Goal: Transaction & Acquisition: Book appointment/travel/reservation

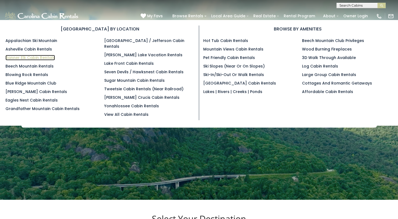
click at [47, 58] on link "Banner Elk Cabin Rentals" at bounding box center [30, 57] width 50 height 5
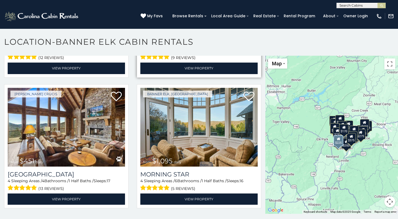
scroll to position [118, 0]
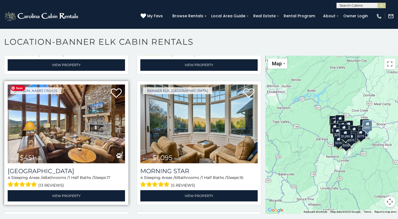
click at [80, 118] on img at bounding box center [66, 123] width 117 height 79
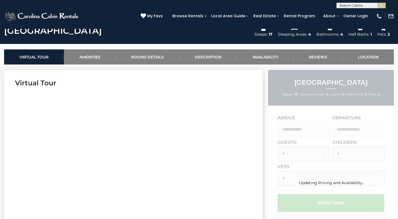
scroll to position [242, 0]
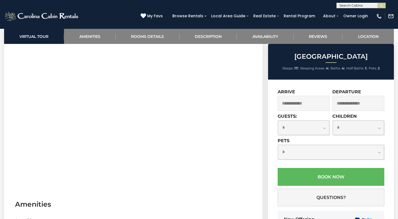
click at [308, 111] on div "Arrive" at bounding box center [304, 101] width 53 height 24
click at [298, 103] on input "text" at bounding box center [304, 103] width 52 height 15
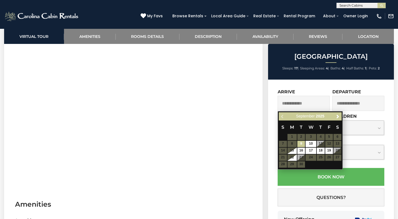
click at [337, 120] on th "S" at bounding box center [338, 126] width 8 height 13
click at [338, 118] on span "Next" at bounding box center [338, 116] width 4 height 4
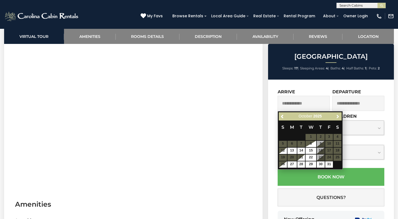
click at [338, 118] on span "Next" at bounding box center [338, 116] width 4 height 4
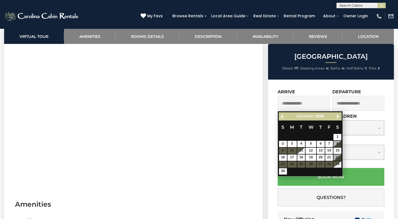
click at [294, 166] on table "S M T W T F S 1 2 3 4 5 6 7 8 9 10 11 12 13 14 15 16 17 18 19 20 21 22 23 24 25…" at bounding box center [310, 147] width 63 height 54
click at [293, 165] on table "S M T W T F S 1 2 3 4 5 6 7 8 9 10 11 12 13 14 15 16 17 18 19 20 21 22 23 24 25…" at bounding box center [310, 147] width 63 height 54
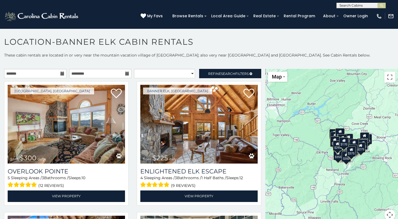
click at [61, 74] on icon at bounding box center [63, 73] width 4 height 4
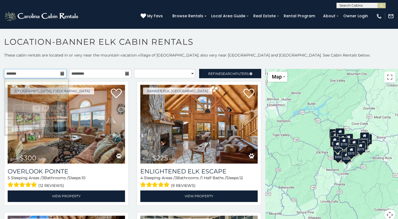
click at [55, 74] on input "text" at bounding box center [35, 73] width 62 height 9
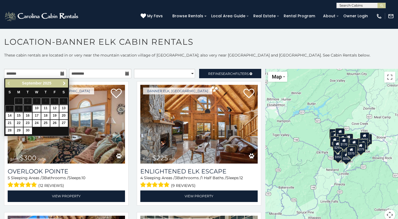
click at [65, 85] on link "Next" at bounding box center [64, 83] width 7 height 7
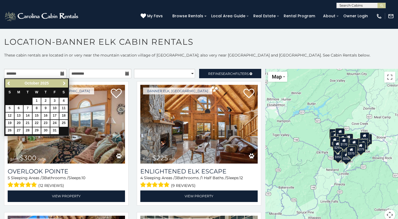
click at [65, 85] on link "Next" at bounding box center [64, 83] width 7 height 7
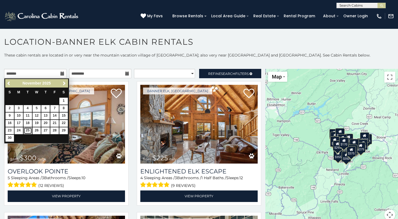
click at [25, 130] on link "25" at bounding box center [28, 130] width 8 height 7
type input "**********"
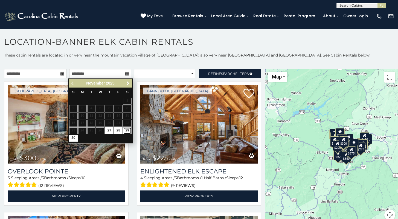
click at [126, 130] on link "29" at bounding box center [127, 130] width 8 height 7
type input "**********"
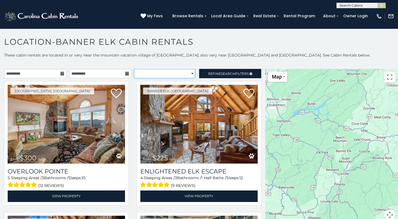
click at [188, 74] on select "**********" at bounding box center [164, 73] width 61 height 9
click at [134, 69] on select "**********" at bounding box center [164, 73] width 61 height 9
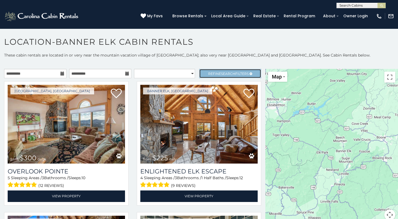
click at [210, 74] on span "Refine Search Filters" at bounding box center [228, 73] width 41 height 4
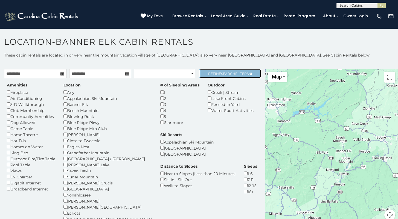
click at [219, 76] on link "Refine Search Filters" at bounding box center [230, 73] width 62 height 9
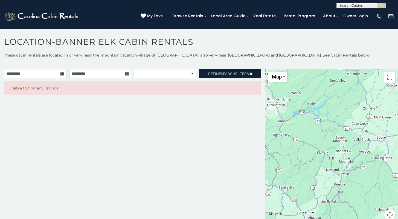
click at [61, 73] on icon at bounding box center [63, 73] width 4 height 4
click at [63, 73] on icon at bounding box center [63, 73] width 4 height 4
click at [42, 73] on input "**********" at bounding box center [35, 73] width 62 height 9
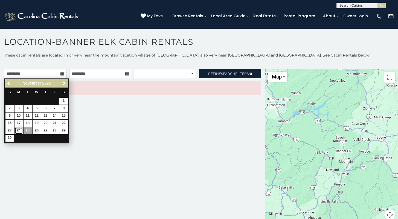
click at [19, 130] on link "24" at bounding box center [19, 130] width 8 height 7
type input "**********"
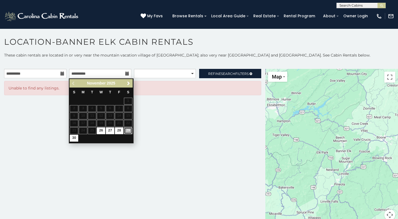
click at [129, 128] on link "29" at bounding box center [128, 130] width 8 height 7
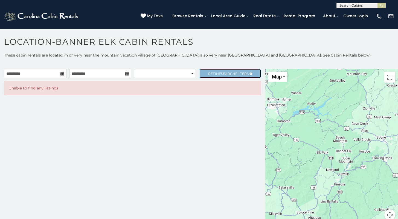
click at [222, 72] on span "Search" at bounding box center [228, 73] width 14 height 4
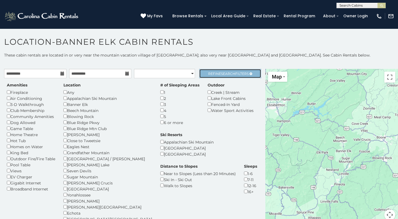
click at [221, 74] on span "Search" at bounding box center [228, 73] width 14 height 4
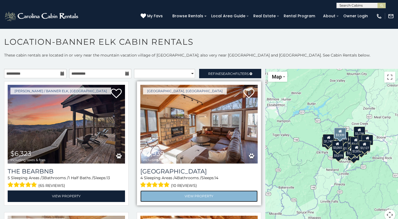
click at [196, 196] on link "View Property" at bounding box center [198, 195] width 117 height 11
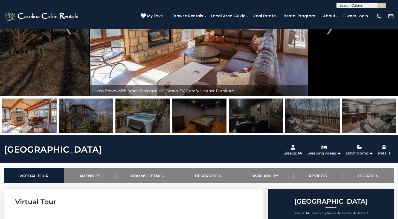
scroll to position [84, 0]
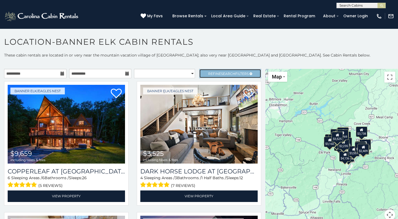
click at [229, 73] on span "Search" at bounding box center [228, 73] width 14 height 4
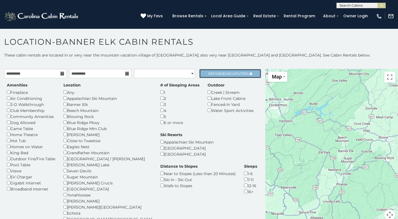
click at [221, 74] on span "Search" at bounding box center [228, 73] width 14 height 4
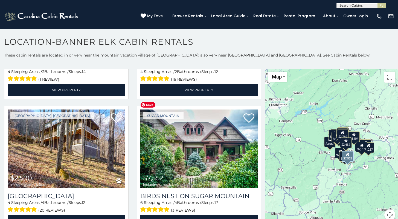
scroll to position [1048, 0]
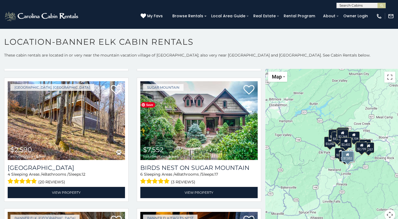
click at [215, 109] on img at bounding box center [198, 120] width 117 height 79
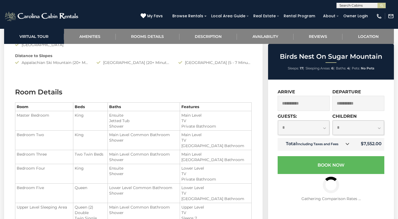
scroll to position [585, 0]
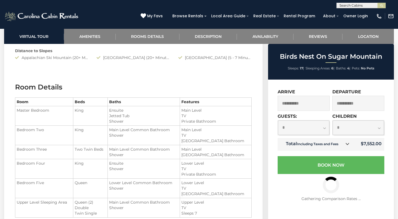
click at [332, 144] on small "Including Taxes and Fees" at bounding box center [317, 144] width 41 height 4
click at [348, 144] on icon at bounding box center [348, 144] width 4 height 4
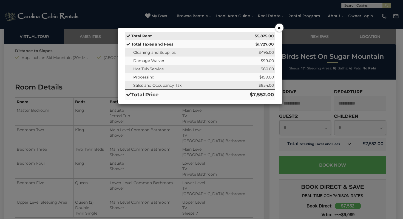
click at [279, 30] on button "×" at bounding box center [279, 28] width 8 height 8
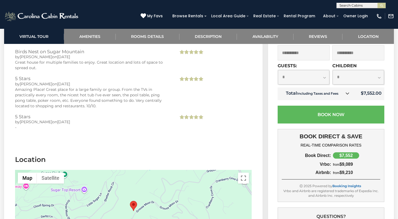
scroll to position [1356, 0]
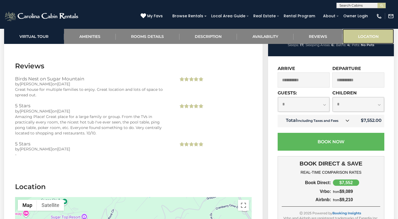
click at [371, 35] on link "Location" at bounding box center [368, 36] width 51 height 15
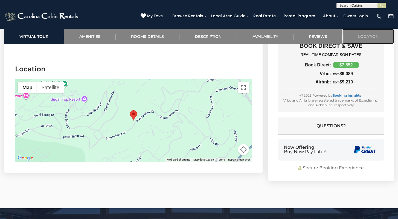
scroll to position [1480, 0]
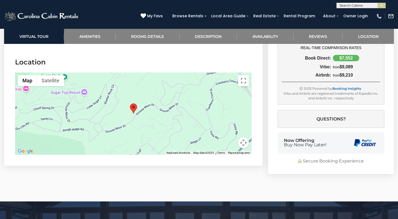
click at [85, 84] on div at bounding box center [133, 113] width 237 height 82
click at [84, 82] on div at bounding box center [133, 113] width 237 height 82
click at [70, 84] on div at bounding box center [133, 113] width 237 height 82
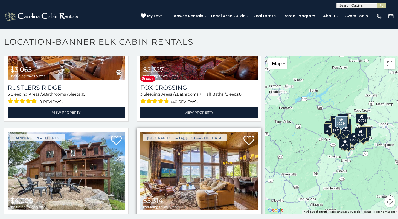
scroll to position [652, 0]
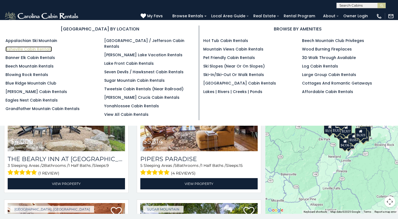
click at [24, 48] on link "Asheville Cabin Rentals" at bounding box center [28, 48] width 47 height 5
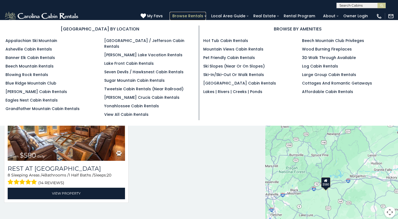
click at [206, 17] on link "Browse Rentals" at bounding box center [188, 16] width 36 height 8
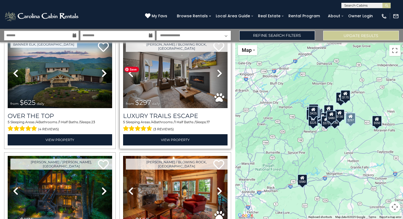
scroll to position [96, 0]
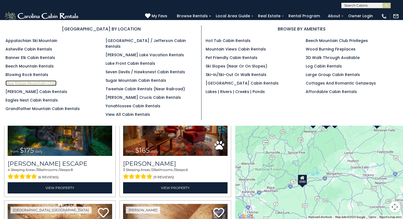
click at [48, 82] on link "Blue Ridge Mountain Club" at bounding box center [30, 82] width 51 height 5
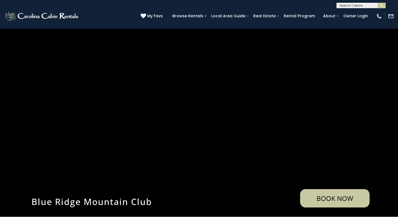
click at [210, 134] on video at bounding box center [199, 127] width 398 height 199
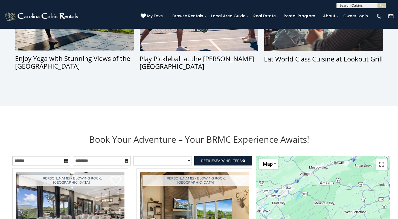
scroll to position [571, 0]
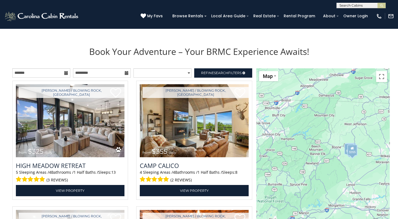
click at [67, 75] on icon at bounding box center [66, 73] width 4 height 4
click at [65, 74] on icon at bounding box center [66, 73] width 4 height 4
click at [47, 73] on input "text" at bounding box center [41, 72] width 58 height 9
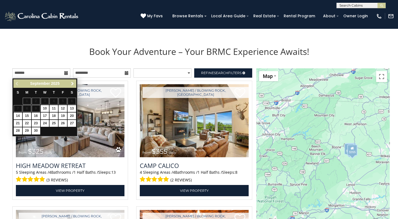
click at [73, 84] on span "Next" at bounding box center [72, 83] width 4 height 4
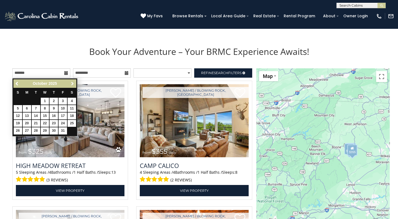
click at [73, 84] on span "Next" at bounding box center [72, 83] width 4 height 4
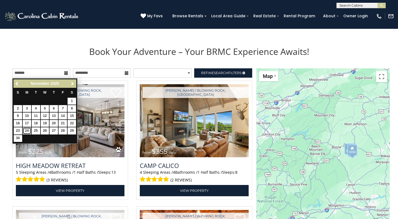
click at [29, 130] on link "24" at bounding box center [27, 130] width 8 height 7
type input "**********"
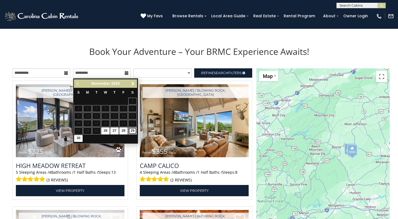
click at [131, 131] on link "29" at bounding box center [132, 130] width 8 height 7
type input "**********"
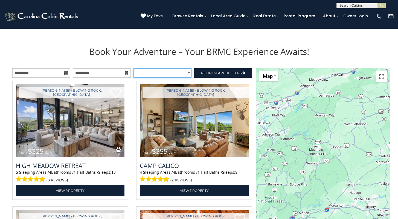
click at [191, 72] on select "**********" at bounding box center [163, 72] width 58 height 9
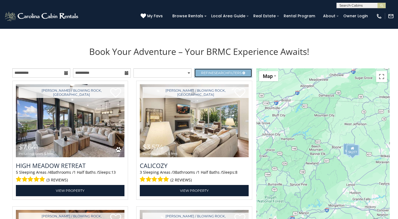
click at [219, 72] on span "Search" at bounding box center [221, 73] width 14 height 4
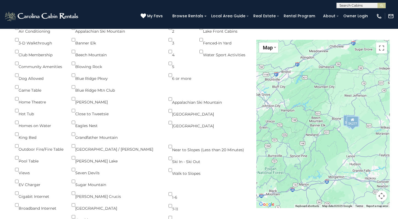
scroll to position [650, 0]
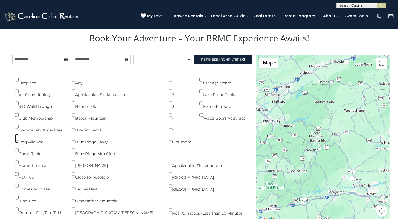
scroll to position [469, 0]
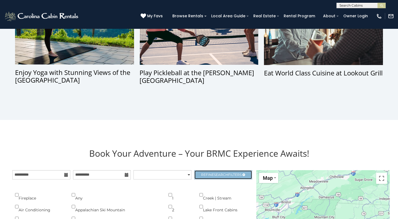
click at [231, 173] on link "Refine Search Filters" at bounding box center [223, 174] width 58 height 9
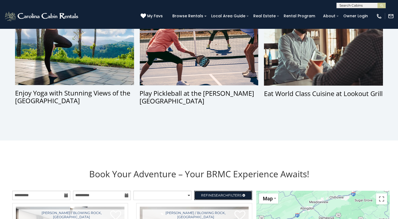
scroll to position [319, 0]
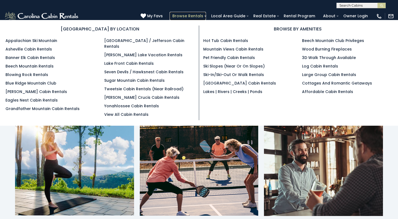
click at [195, 18] on link "Browse Rentals" at bounding box center [188, 16] width 36 height 8
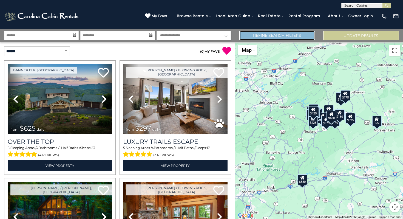
click at [276, 38] on link "Refine Search Filters" at bounding box center [277, 36] width 76 height 10
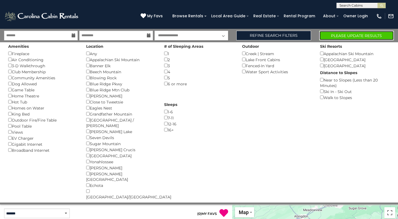
click at [369, 35] on button "Please Update Results" at bounding box center [357, 36] width 75 height 10
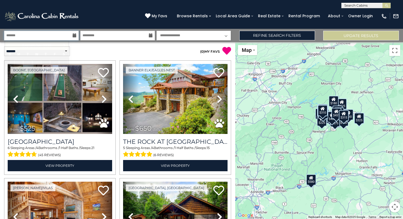
click at [59, 37] on input "text" at bounding box center [41, 36] width 74 height 10
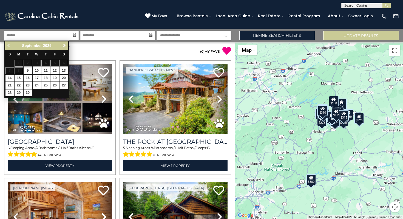
click at [64, 45] on span "Next" at bounding box center [64, 45] width 4 height 4
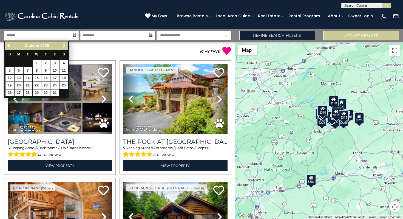
click at [63, 48] on link "Next" at bounding box center [64, 45] width 7 height 7
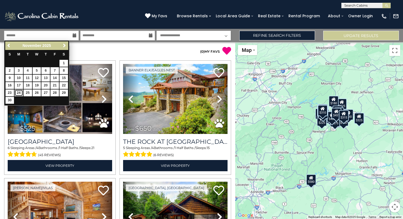
click at [18, 90] on link "24" at bounding box center [19, 92] width 8 height 7
type input "********"
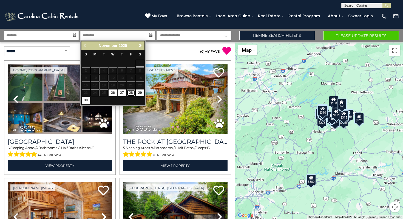
click at [133, 94] on link "28" at bounding box center [131, 92] width 8 height 7
type input "********"
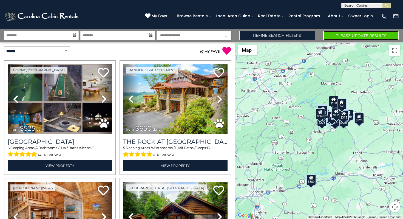
click at [354, 37] on button "Please Update Results" at bounding box center [361, 36] width 76 height 10
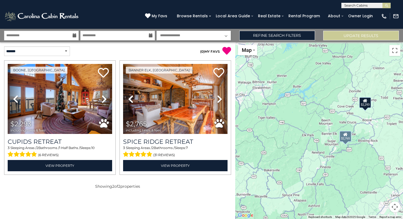
click at [300, 124] on div "$2,293 $2,765" at bounding box center [319, 130] width 168 height 176
click at [367, 121] on div "$2,293 $2,765" at bounding box center [319, 130] width 168 height 176
click at [269, 35] on link "Refine Search Filters" at bounding box center [277, 36] width 76 height 10
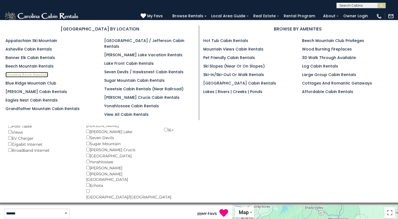
click at [39, 74] on link "Blowing Rock Rentals" at bounding box center [26, 74] width 43 height 5
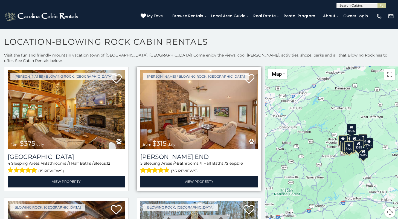
scroll to position [41, 0]
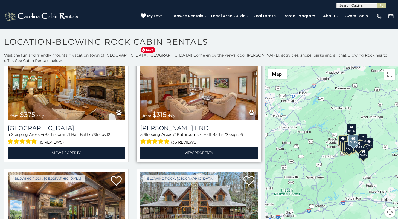
click at [188, 75] on img at bounding box center [198, 80] width 117 height 79
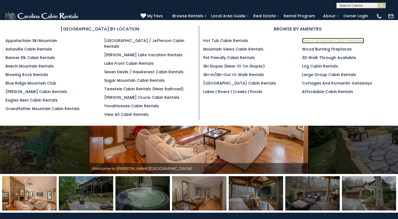
click at [309, 42] on link "Beech Mountain Club Privileges" at bounding box center [333, 40] width 62 height 5
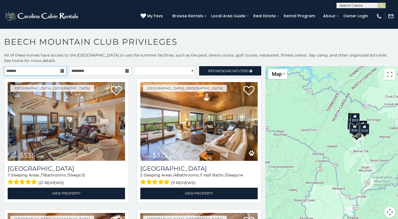
click at [60, 73] on input "text" at bounding box center [35, 70] width 62 height 9
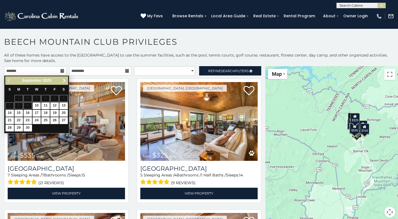
click at [66, 81] on span "Next" at bounding box center [64, 80] width 4 height 4
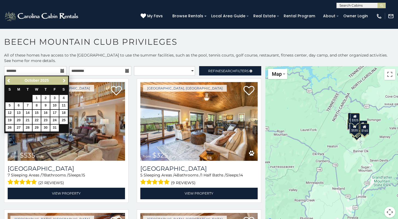
click at [66, 81] on span "Next" at bounding box center [64, 80] width 4 height 4
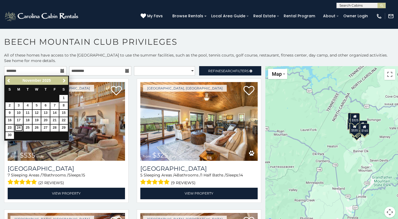
click at [19, 129] on link "24" at bounding box center [19, 127] width 8 height 7
type input "**********"
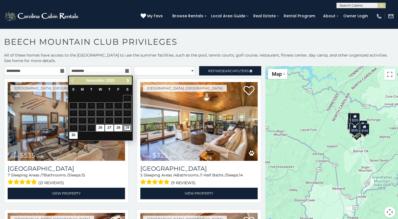
click at [128, 128] on link "29" at bounding box center [127, 127] width 8 height 7
type input "**********"
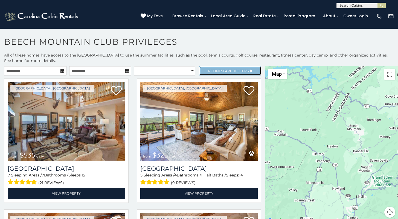
click at [221, 71] on span "Search" at bounding box center [228, 71] width 14 height 4
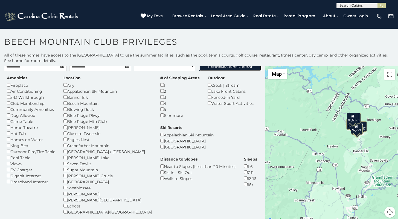
scroll to position [10, 0]
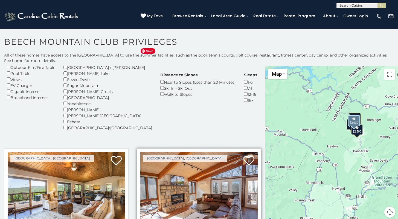
scroll to position [195, 0]
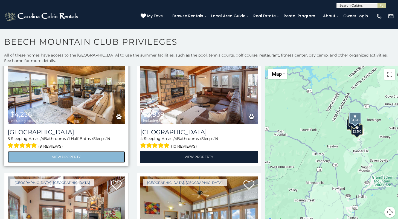
click at [73, 158] on link "View Property" at bounding box center [66, 156] width 117 height 11
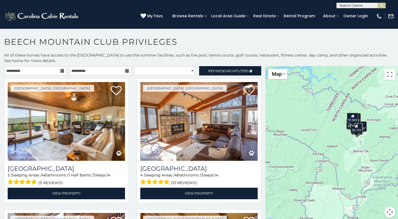
click at [0, 40] on h1 "Beech Mountain Club Privileges" at bounding box center [199, 45] width 398 height 16
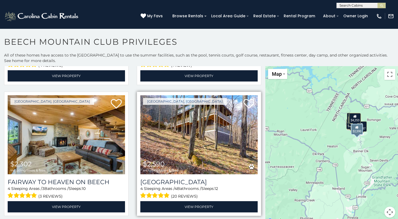
scroll to position [464, 0]
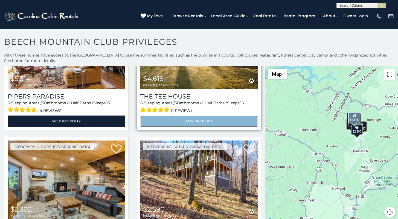
click at [194, 115] on link "View Property" at bounding box center [198, 120] width 117 height 11
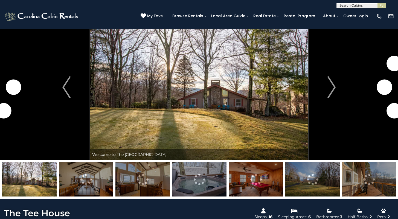
scroll to position [41, 0]
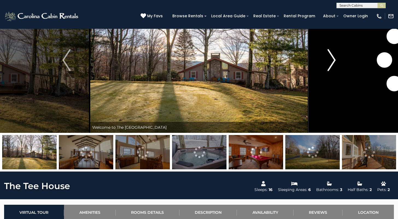
click at [333, 60] on img "Next" at bounding box center [332, 60] width 8 height 22
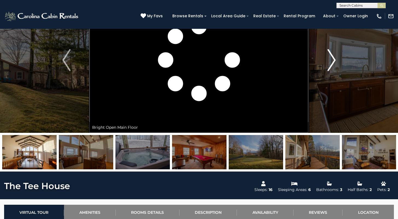
click at [333, 60] on img "Next" at bounding box center [332, 60] width 8 height 22
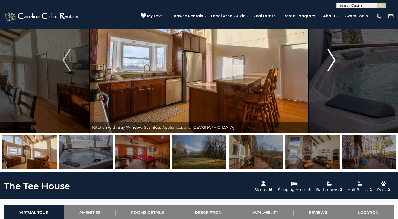
click at [333, 60] on img "Next" at bounding box center [332, 60] width 8 height 22
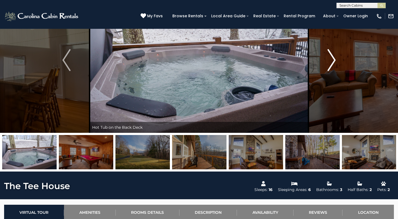
click at [333, 60] on img "Next" at bounding box center [332, 60] width 8 height 22
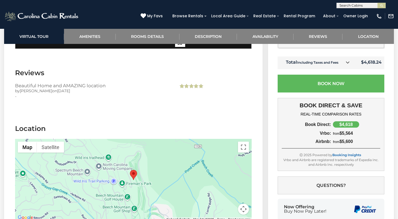
scroll to position [1384, 0]
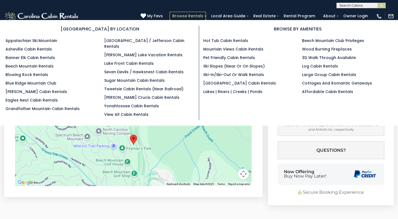
click at [195, 15] on link "Browse Rentals" at bounding box center [188, 16] width 36 height 8
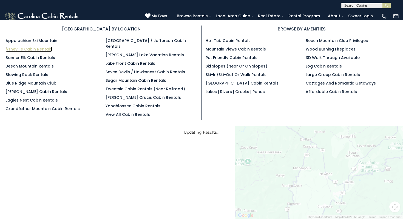
click at [16, 49] on link "Asheville Cabin Rentals" at bounding box center [28, 48] width 47 height 5
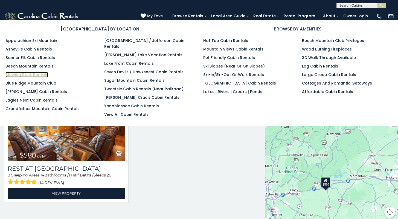
click at [38, 74] on link "Blowing Rock Rentals" at bounding box center [26, 74] width 43 height 5
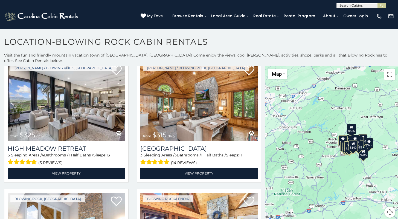
scroll to position [536, 0]
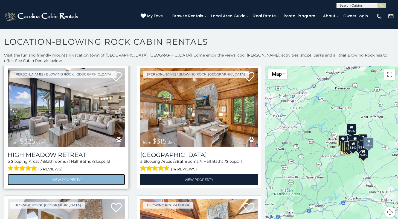
click at [64, 174] on link "View Property" at bounding box center [66, 179] width 117 height 11
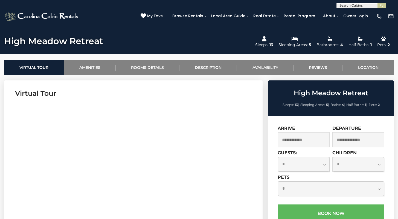
scroll to position [208, 0]
